Goal: Find specific page/section: Find specific page/section

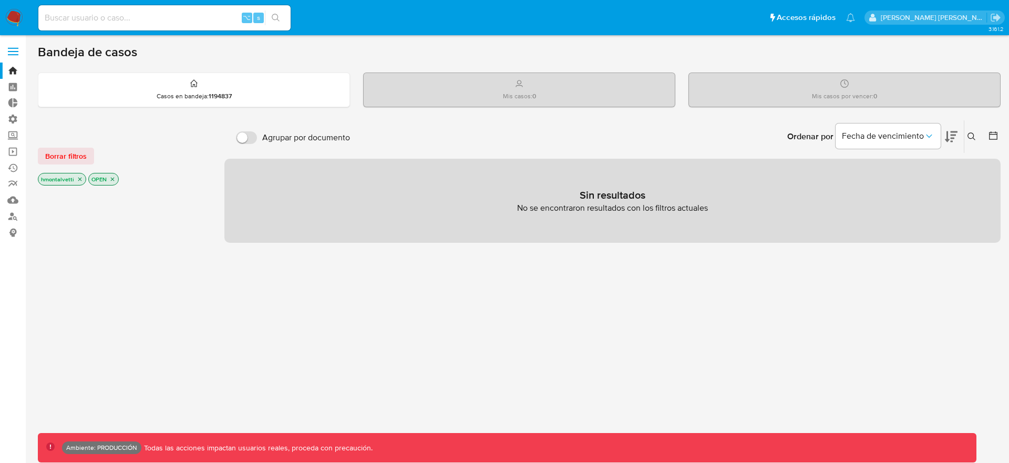
click at [167, 19] on input at bounding box center [164, 18] width 252 height 14
type input "zcoco"
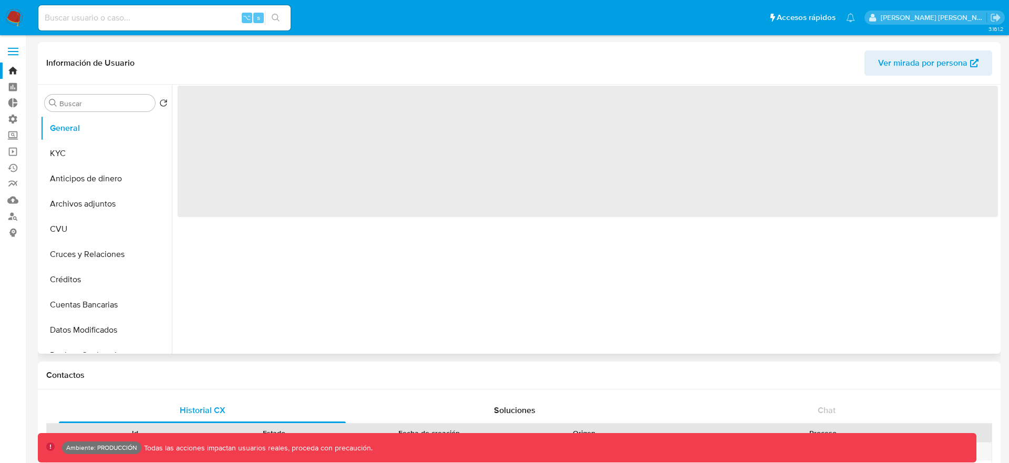
select select "10"
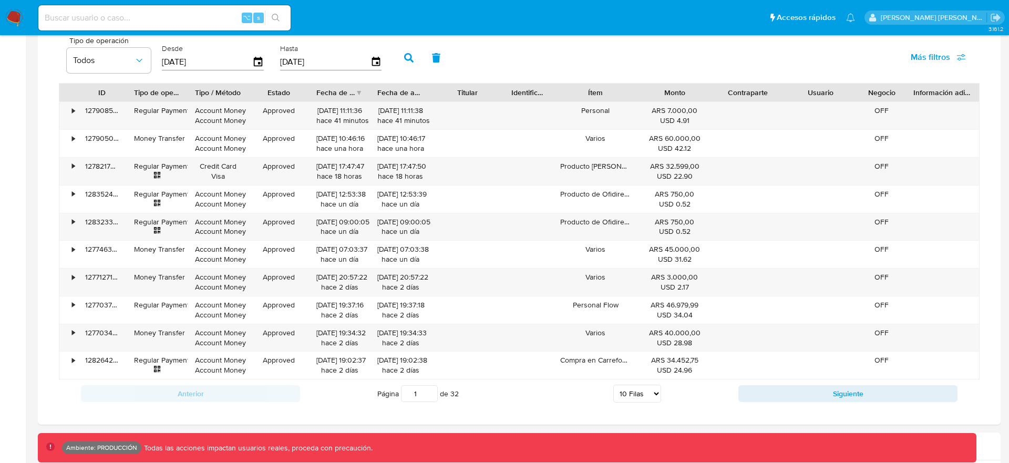
scroll to position [745, 0]
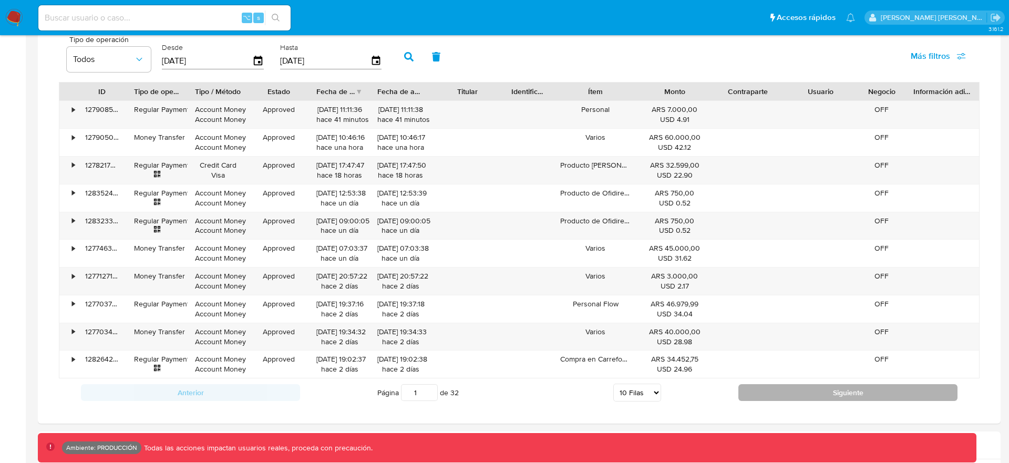
click at [843, 392] on button "Siguiente" at bounding box center [847, 392] width 219 height 17
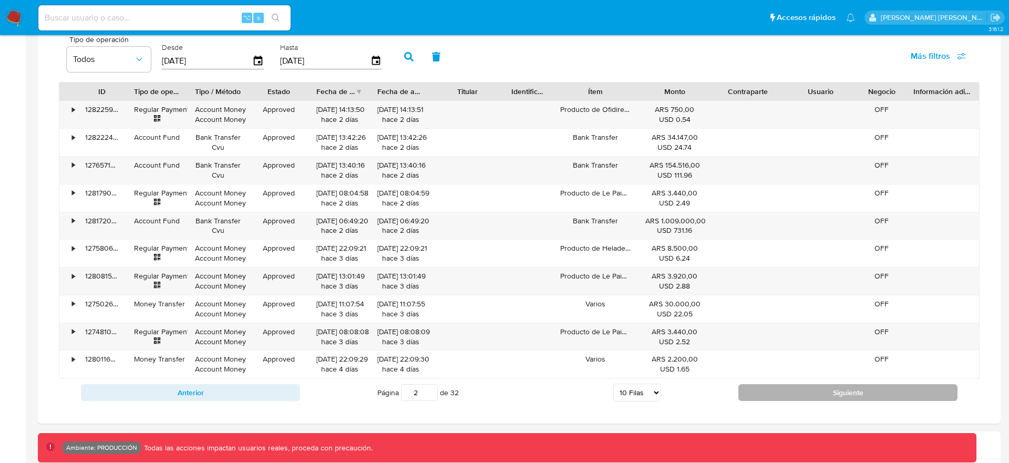
click at [824, 390] on button "Siguiente" at bounding box center [847, 392] width 219 height 17
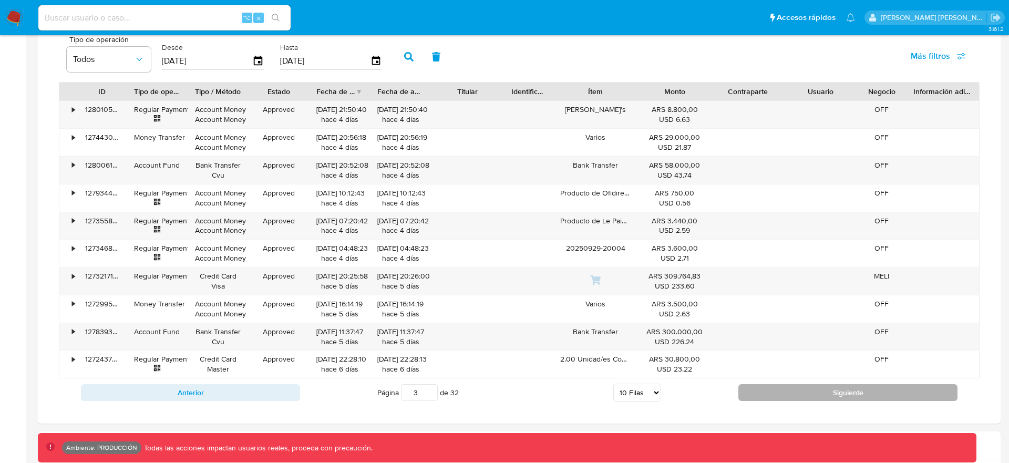
click at [759, 385] on button "Siguiente" at bounding box center [847, 392] width 219 height 17
type input "4"
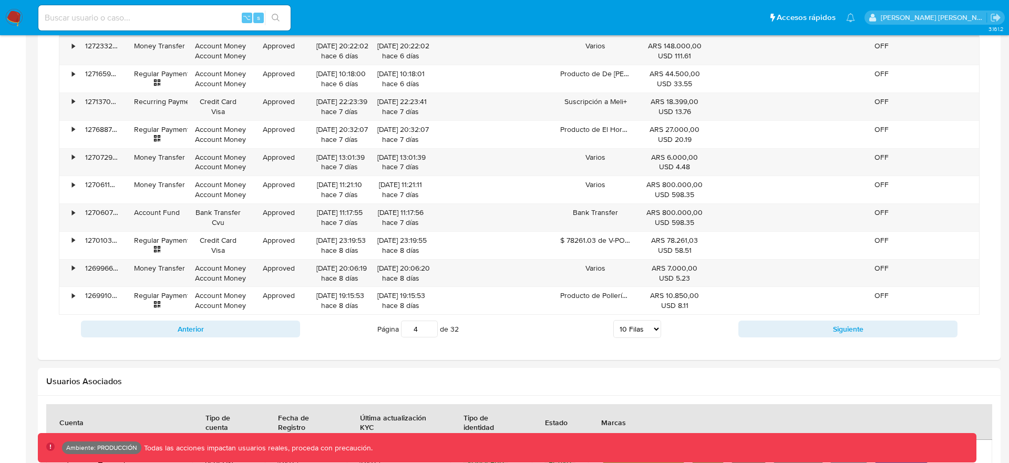
scroll to position [810, 0]
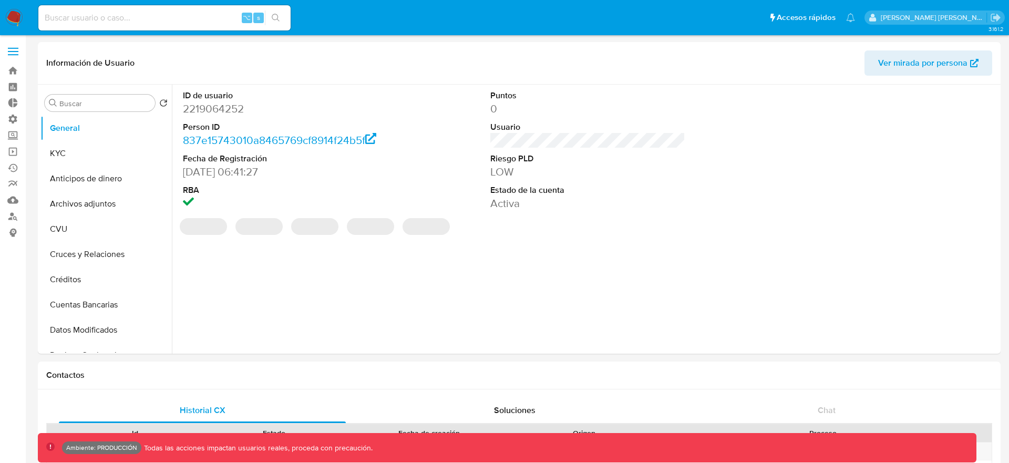
select select "10"
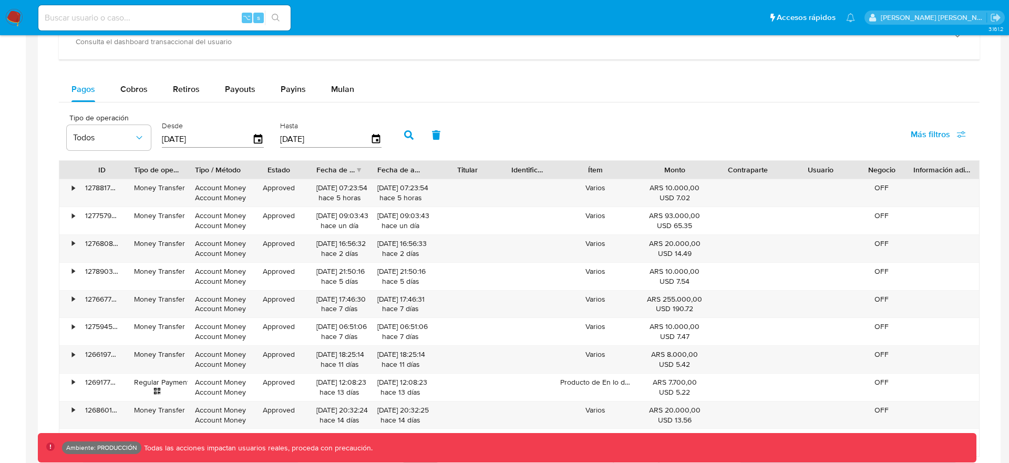
scroll to position [805, 0]
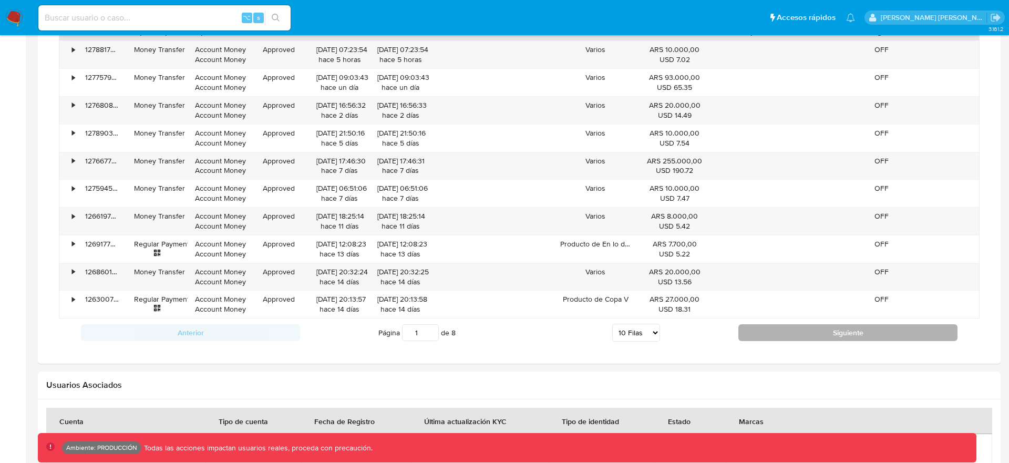
click at [810, 330] on button "Siguiente" at bounding box center [847, 332] width 219 height 17
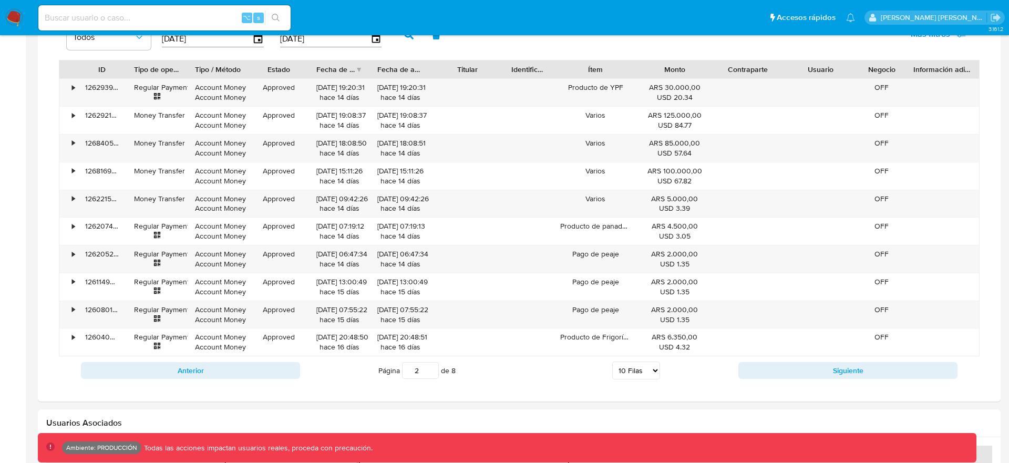
scroll to position [783, 0]
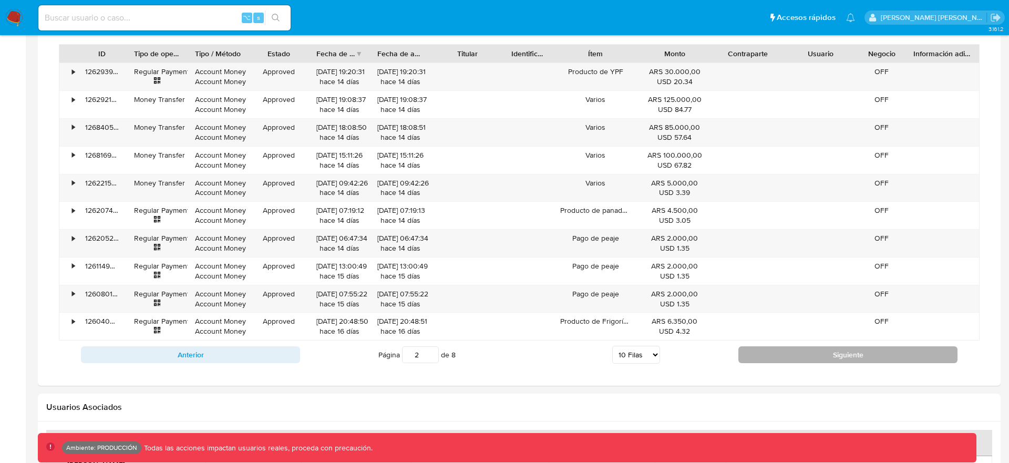
click at [765, 351] on button "Siguiente" at bounding box center [847, 354] width 219 height 17
click at [774, 357] on button "Siguiente" at bounding box center [847, 354] width 219 height 17
type input "4"
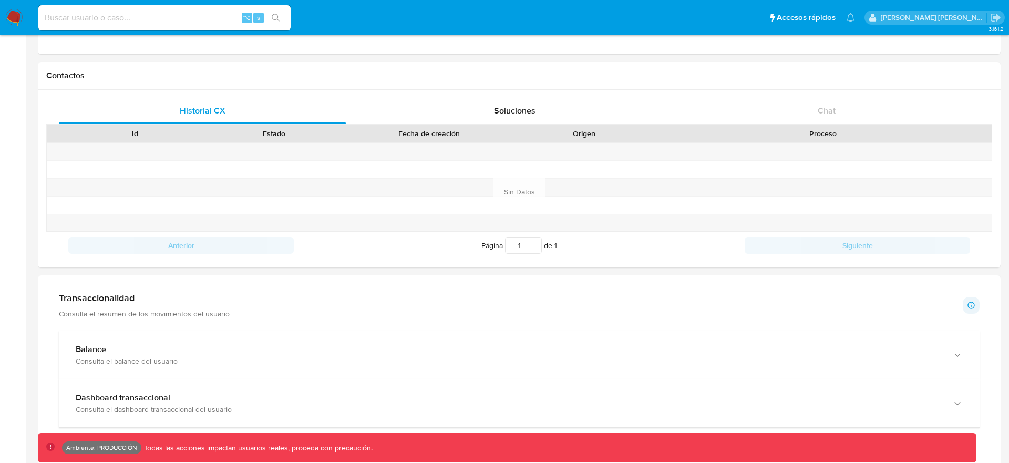
scroll to position [342, 0]
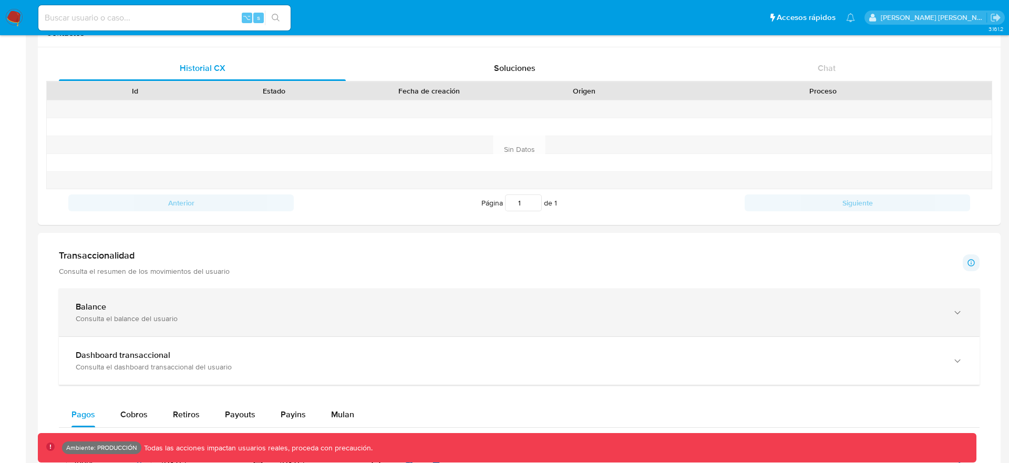
click at [959, 311] on icon "button" at bounding box center [957, 312] width 11 height 11
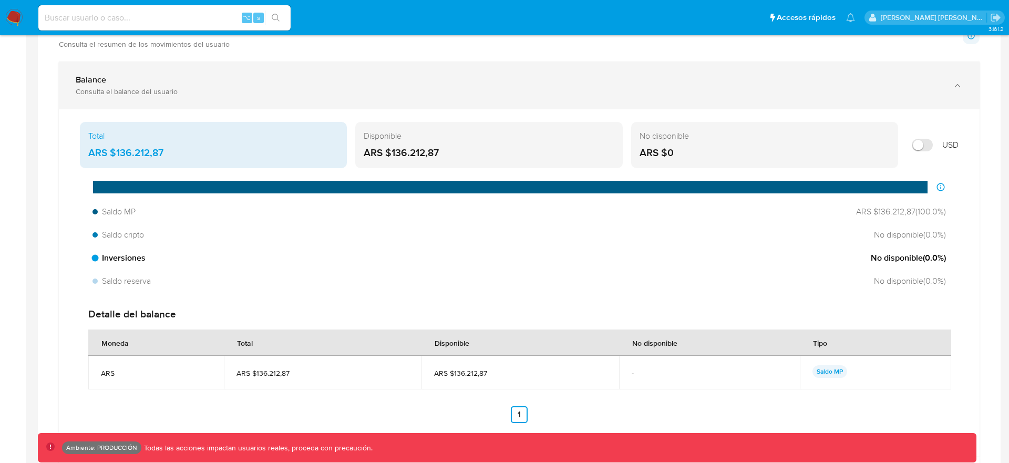
scroll to position [576, 0]
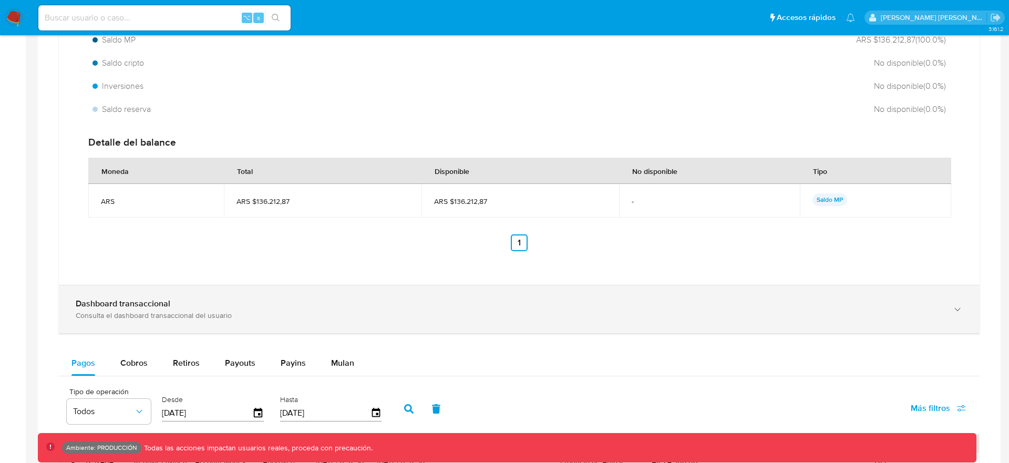
click at [533, 309] on div "Dashboard transaccional Consulta el dashboard transaccional del usuario" at bounding box center [509, 309] width 866 height 22
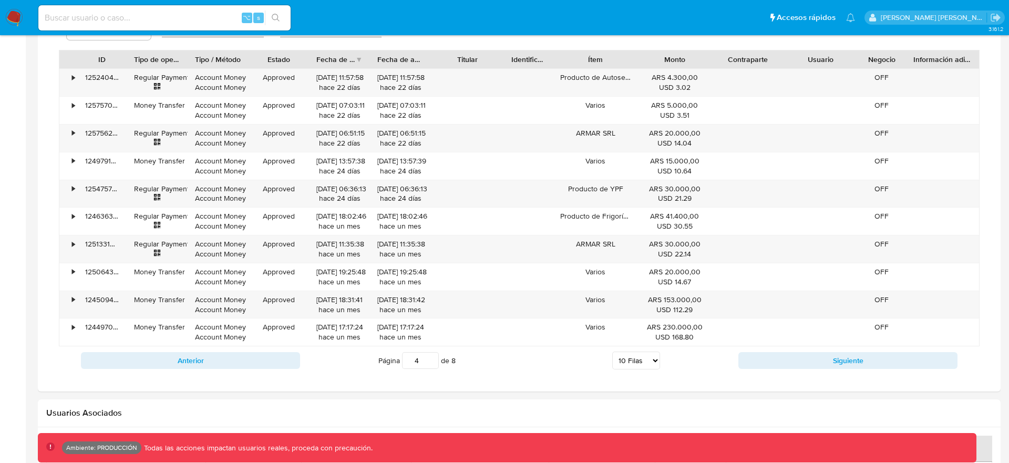
scroll to position [1620, 0]
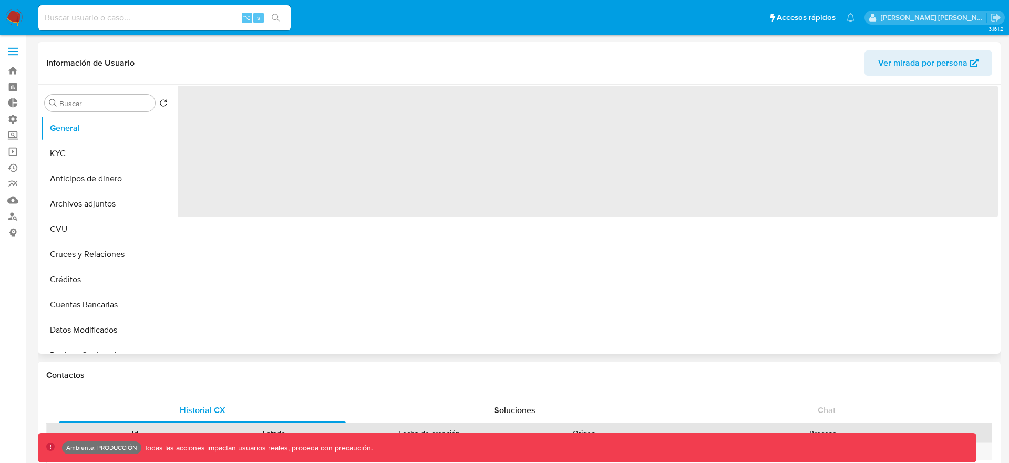
select select "10"
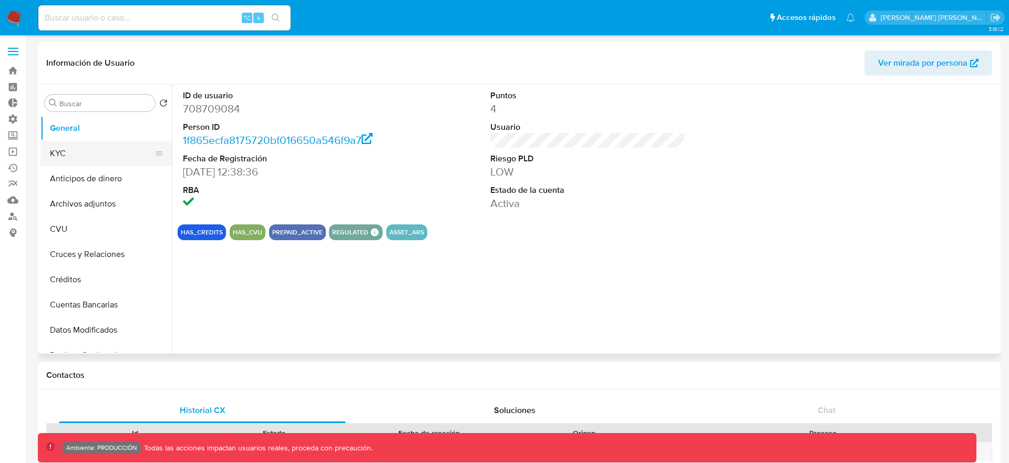
click at [83, 161] on button "KYC" at bounding box center [101, 153] width 123 height 25
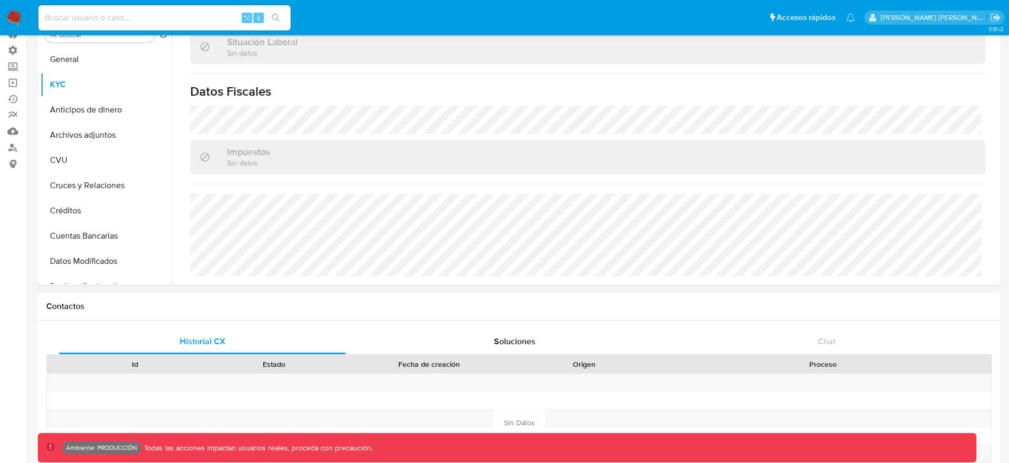
scroll to position [70, 0]
